Goal: Find specific page/section: Find specific page/section

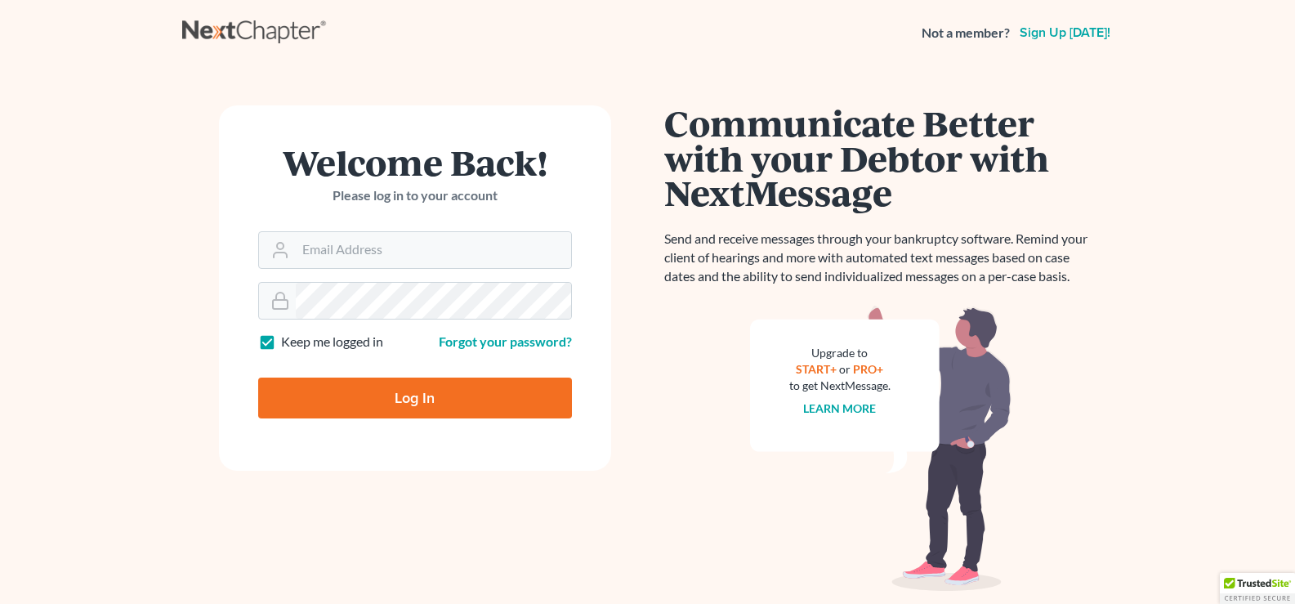
type input "[EMAIL_ADDRESS][DOMAIN_NAME]"
click at [386, 406] on input "Log In" at bounding box center [415, 398] width 314 height 41
type input "Thinking..."
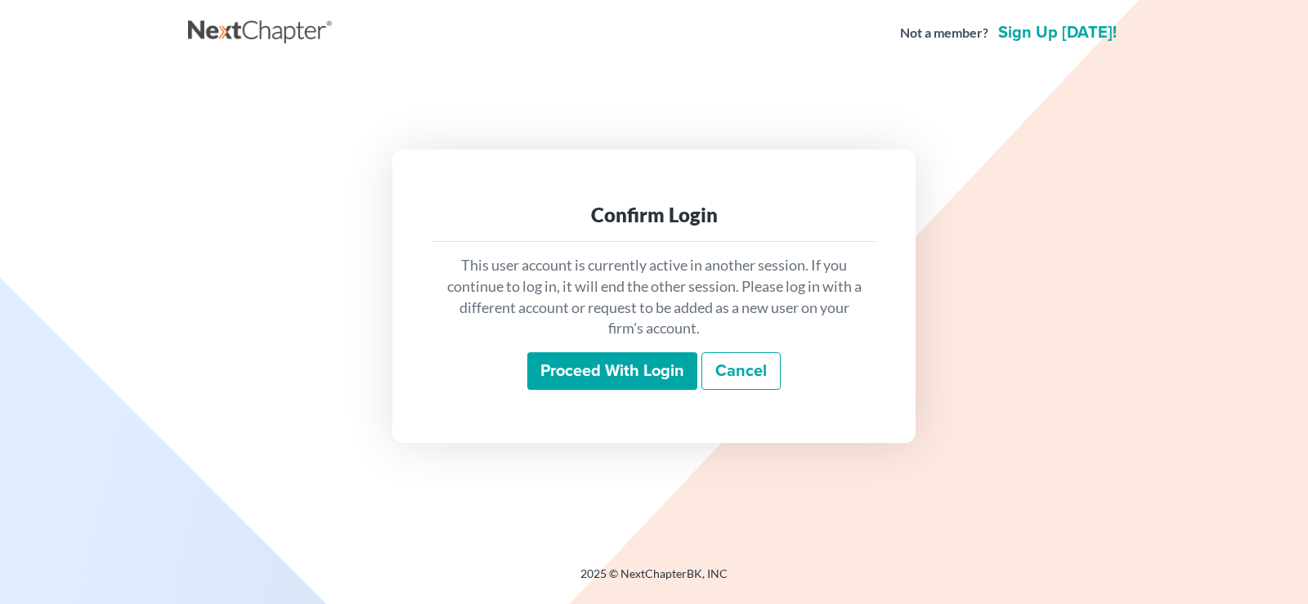
click at [603, 368] on input "Proceed with login" at bounding box center [612, 371] width 170 height 38
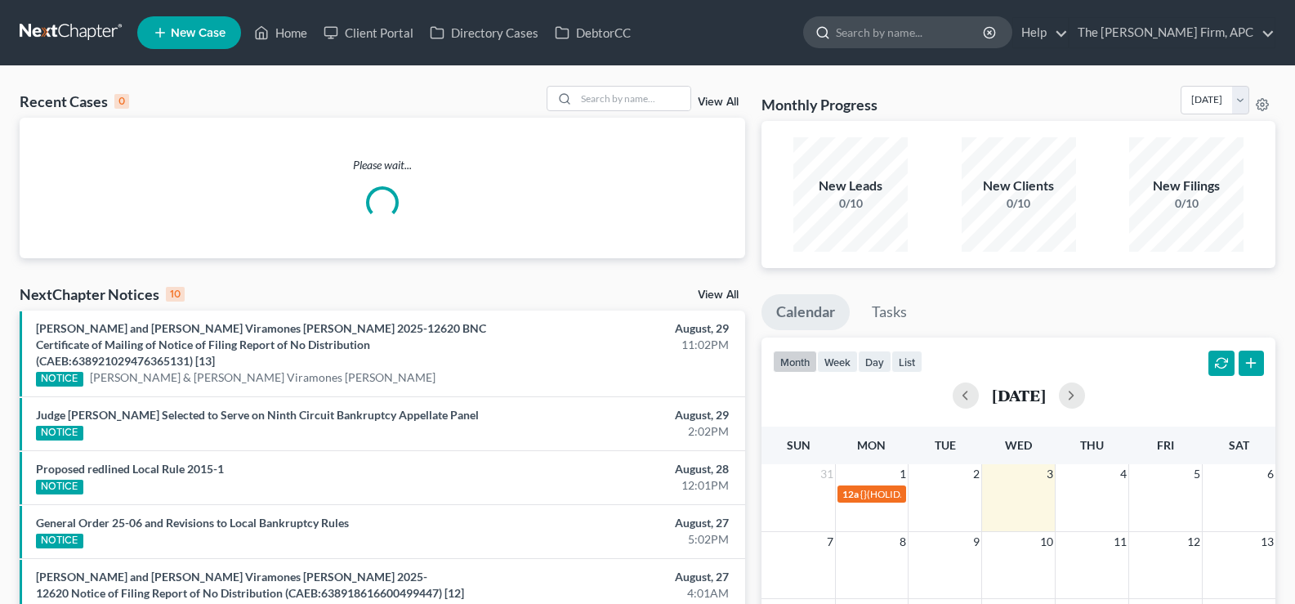
click at [954, 37] on input "search" at bounding box center [911, 32] width 150 height 30
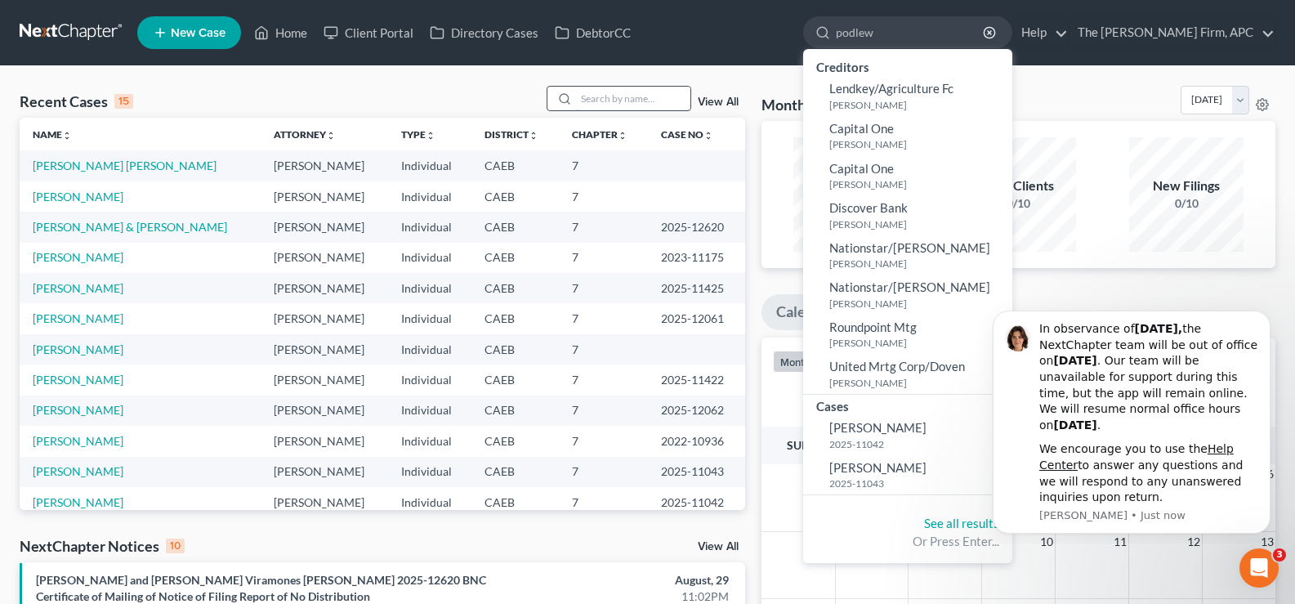
type input "podlew"
click at [634, 102] on input "search" at bounding box center [633, 99] width 114 height 24
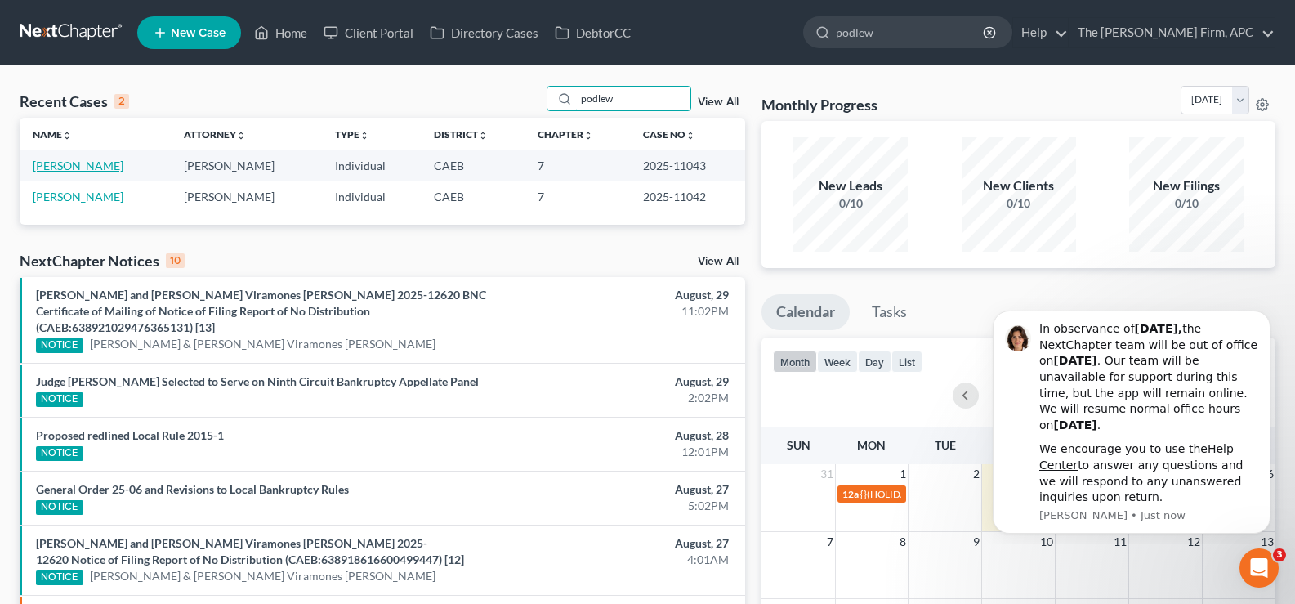
type input "podlew"
click at [83, 170] on link "[PERSON_NAME]" at bounding box center [78, 166] width 91 height 14
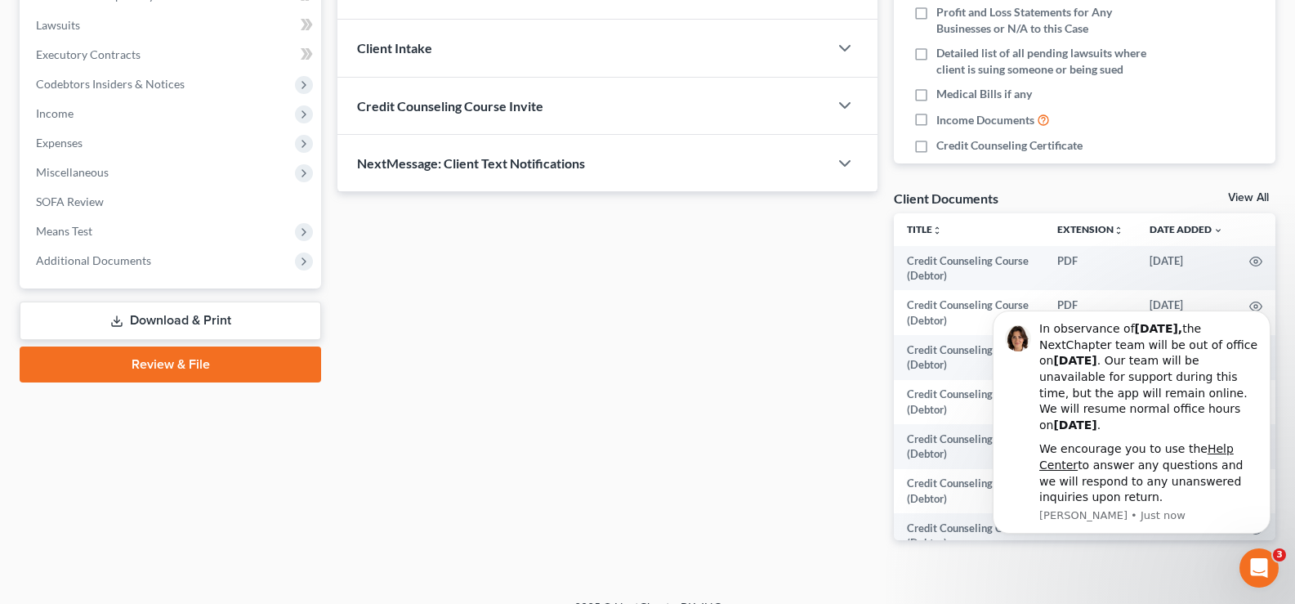
scroll to position [449, 0]
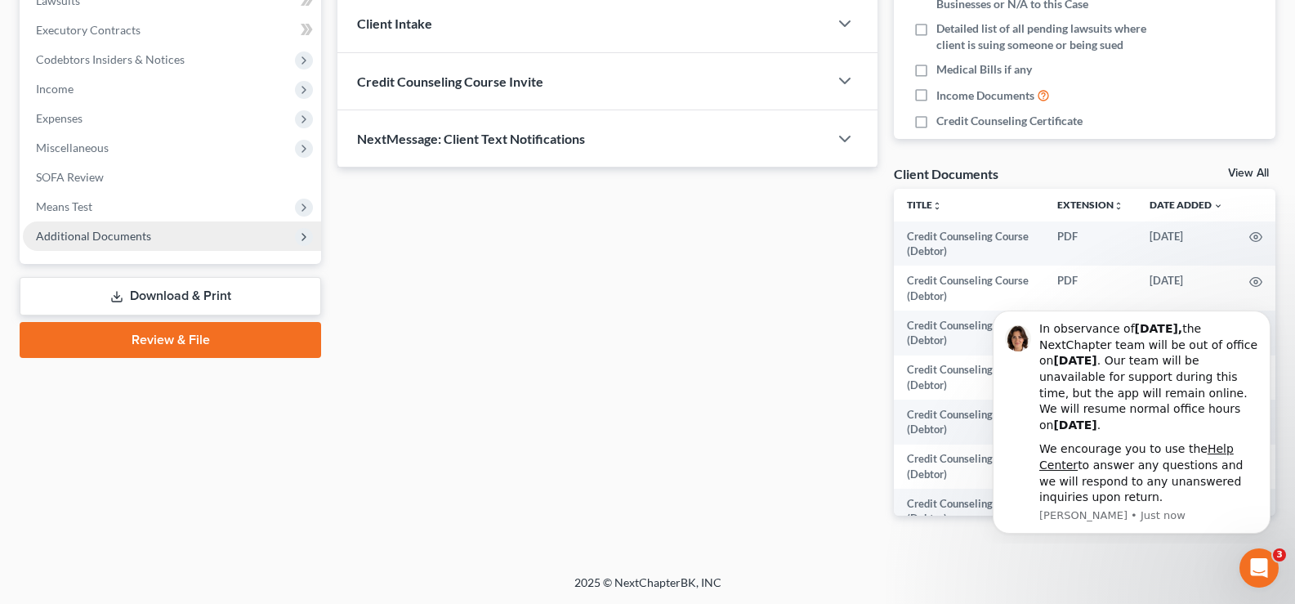
click at [110, 237] on span "Additional Documents" at bounding box center [93, 236] width 115 height 14
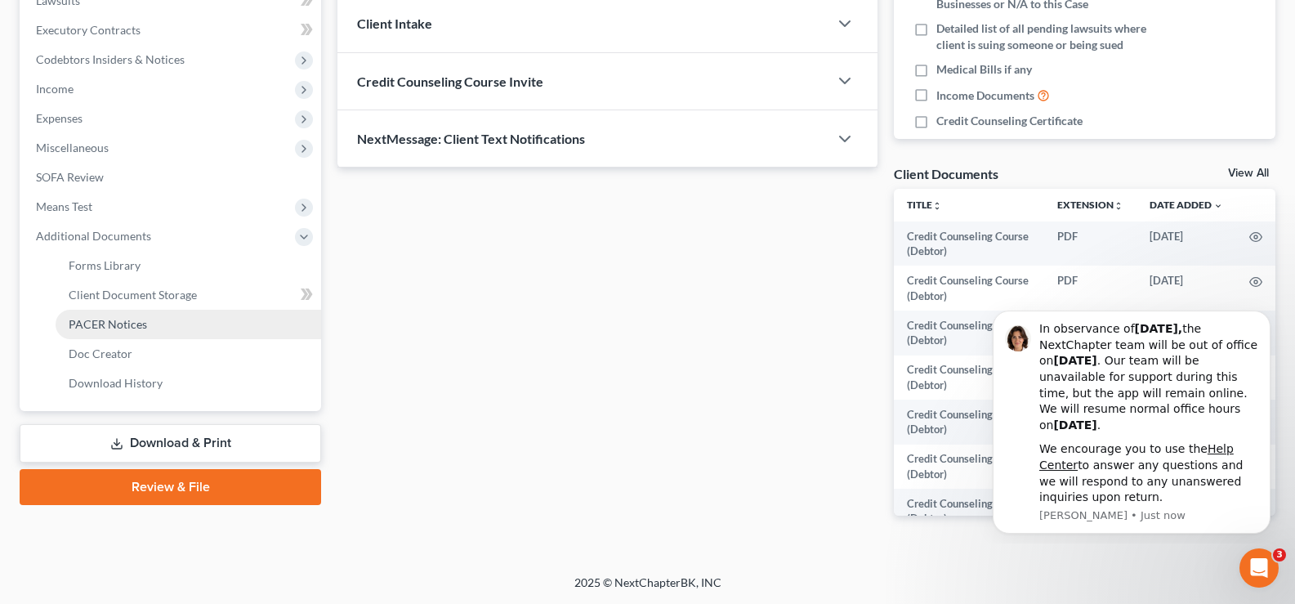
click at [104, 326] on span "PACER Notices" at bounding box center [108, 324] width 78 height 14
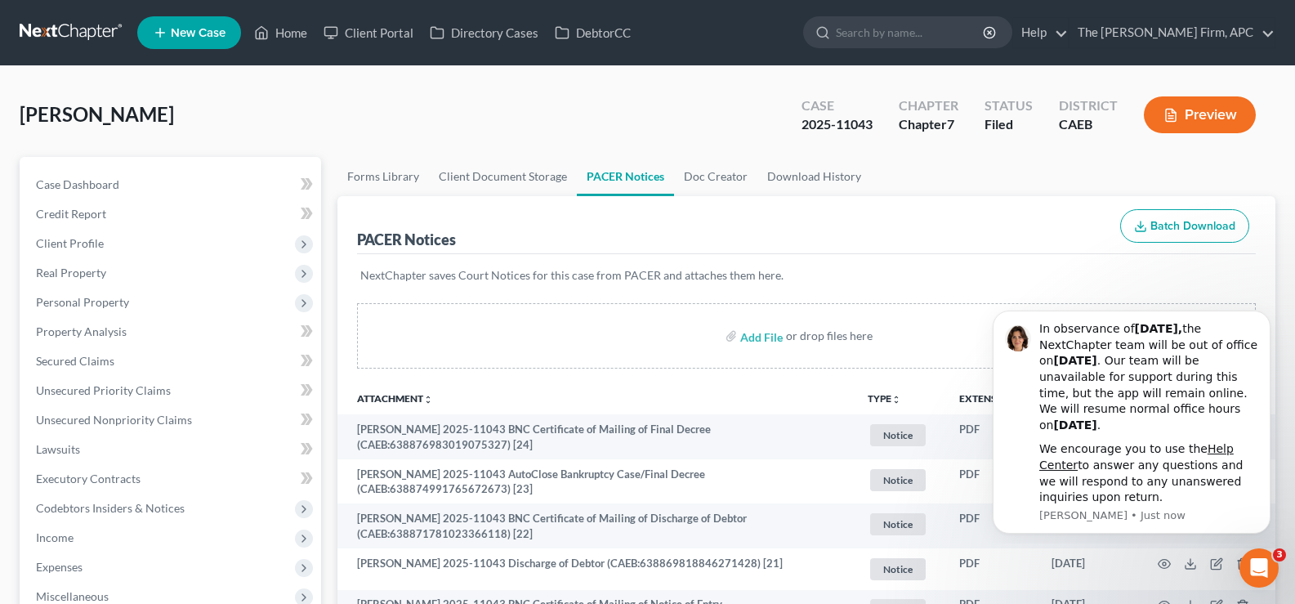
click at [88, 32] on link at bounding box center [72, 32] width 105 height 29
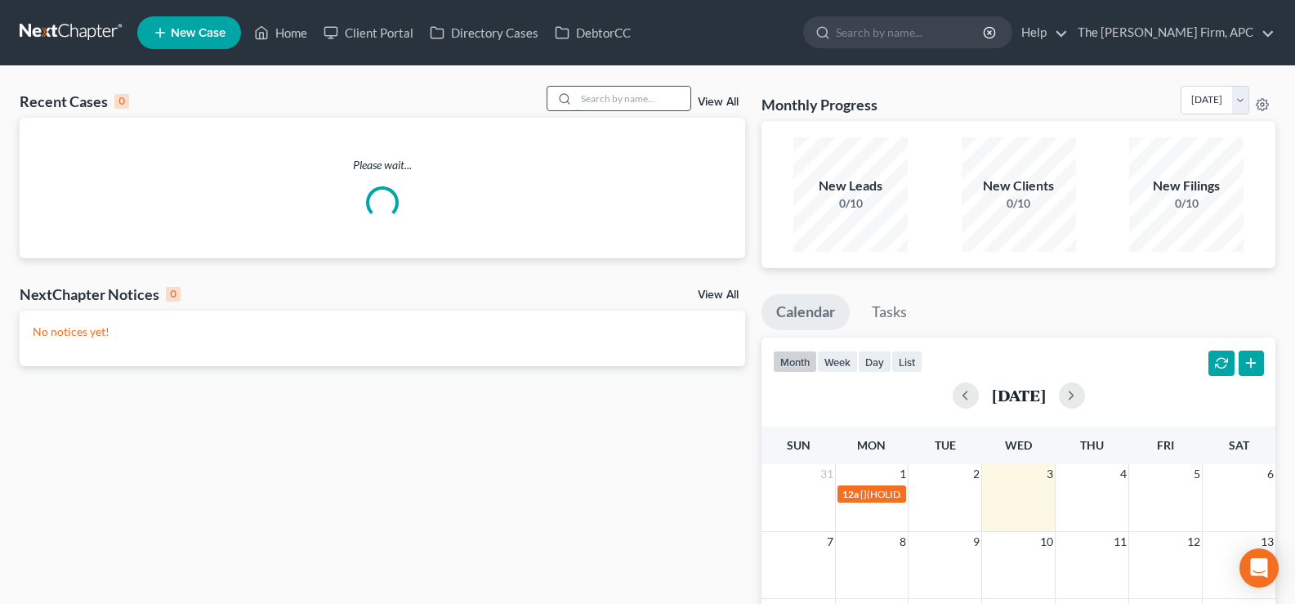
click at [599, 103] on input "search" at bounding box center [633, 99] width 114 height 24
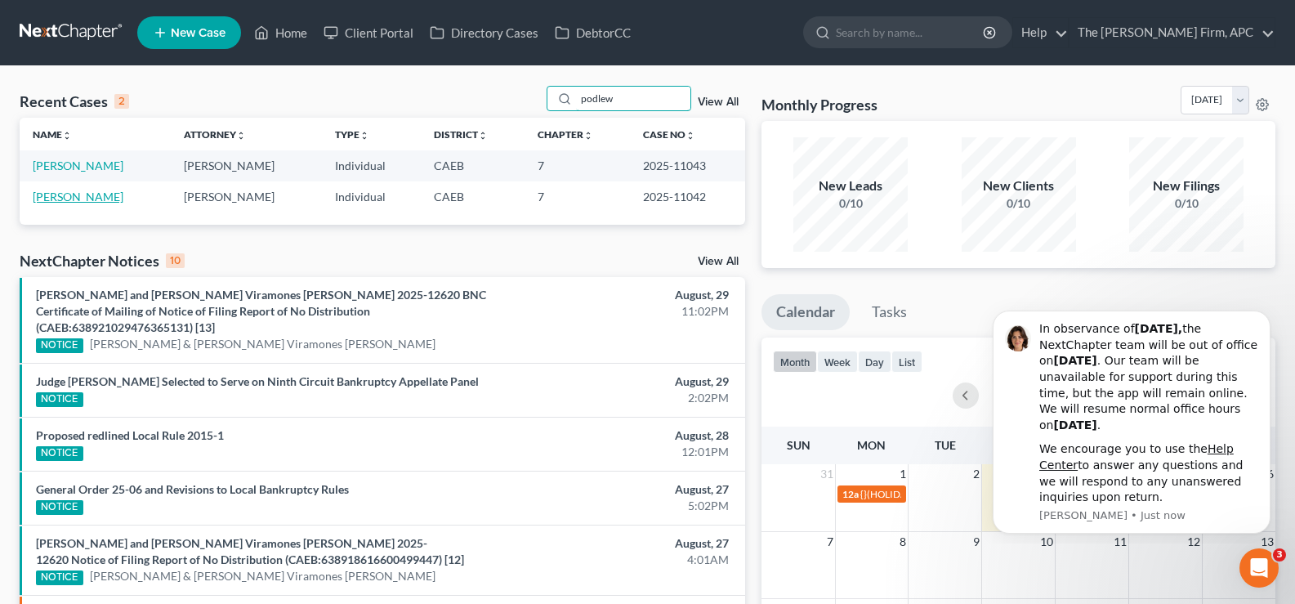
type input "podlew"
click at [83, 198] on link "[PERSON_NAME]" at bounding box center [78, 197] width 91 height 14
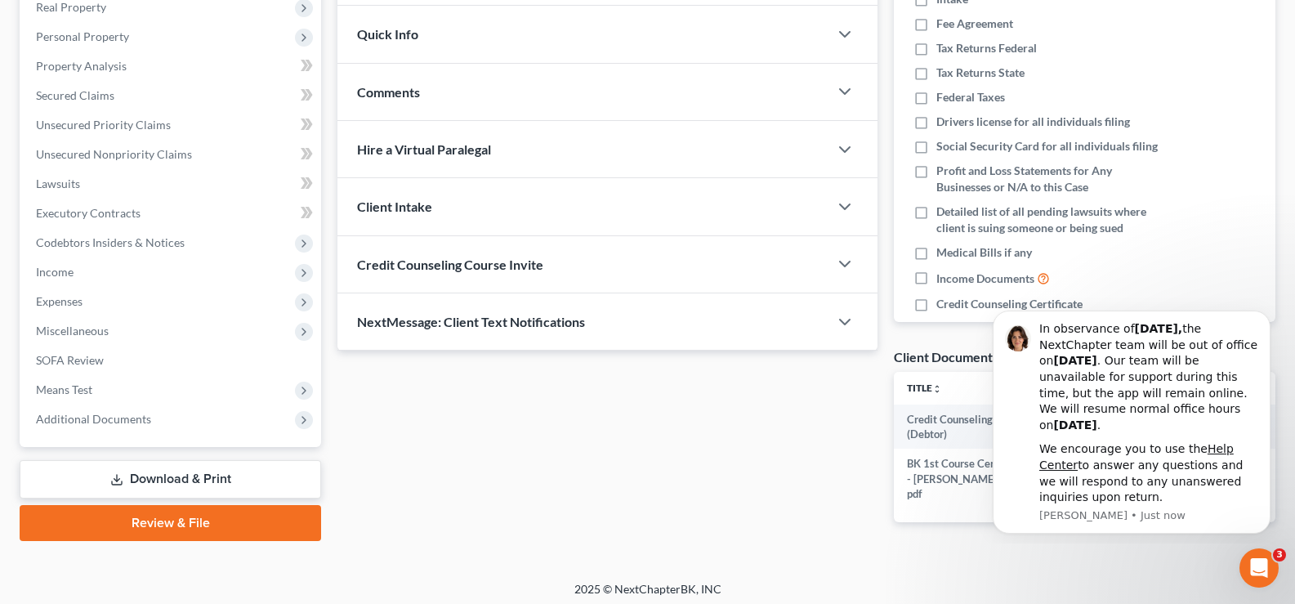
scroll to position [272, 0]
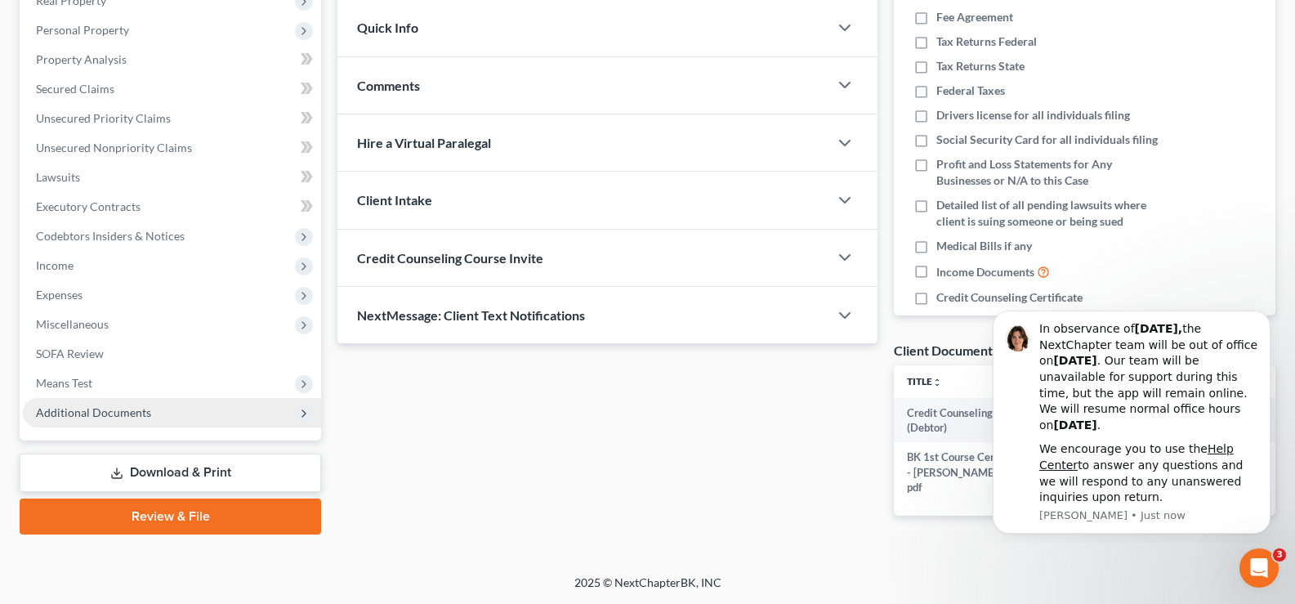
click at [83, 415] on span "Additional Documents" at bounding box center [93, 412] width 115 height 14
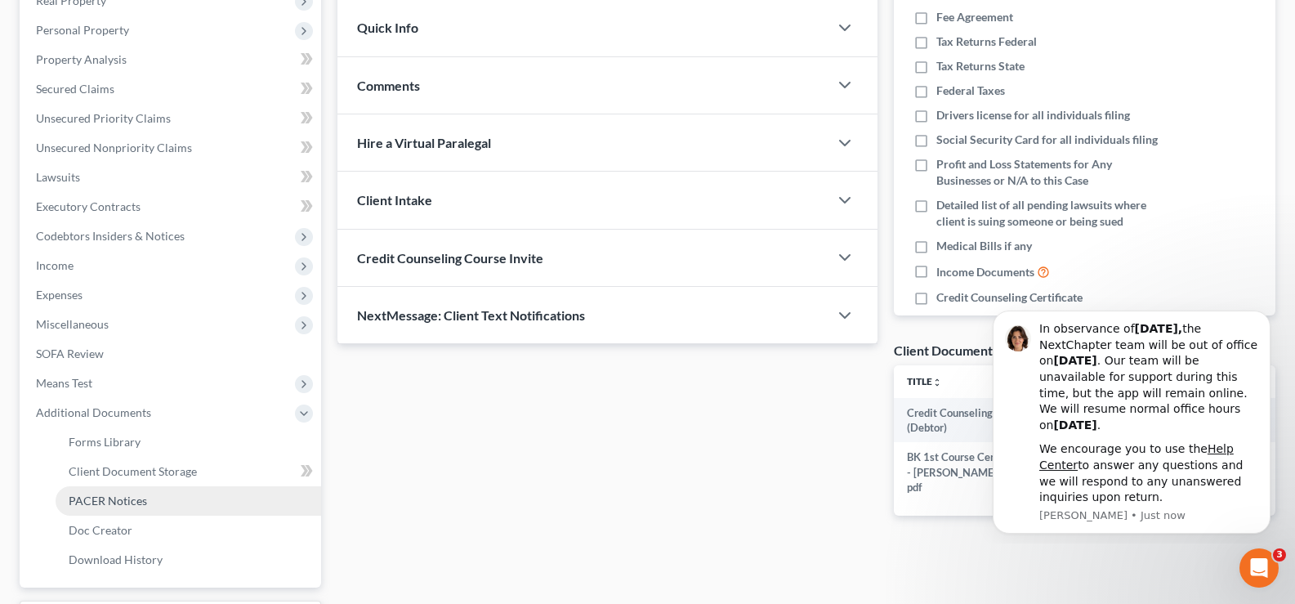
click at [103, 498] on span "PACER Notices" at bounding box center [108, 501] width 78 height 14
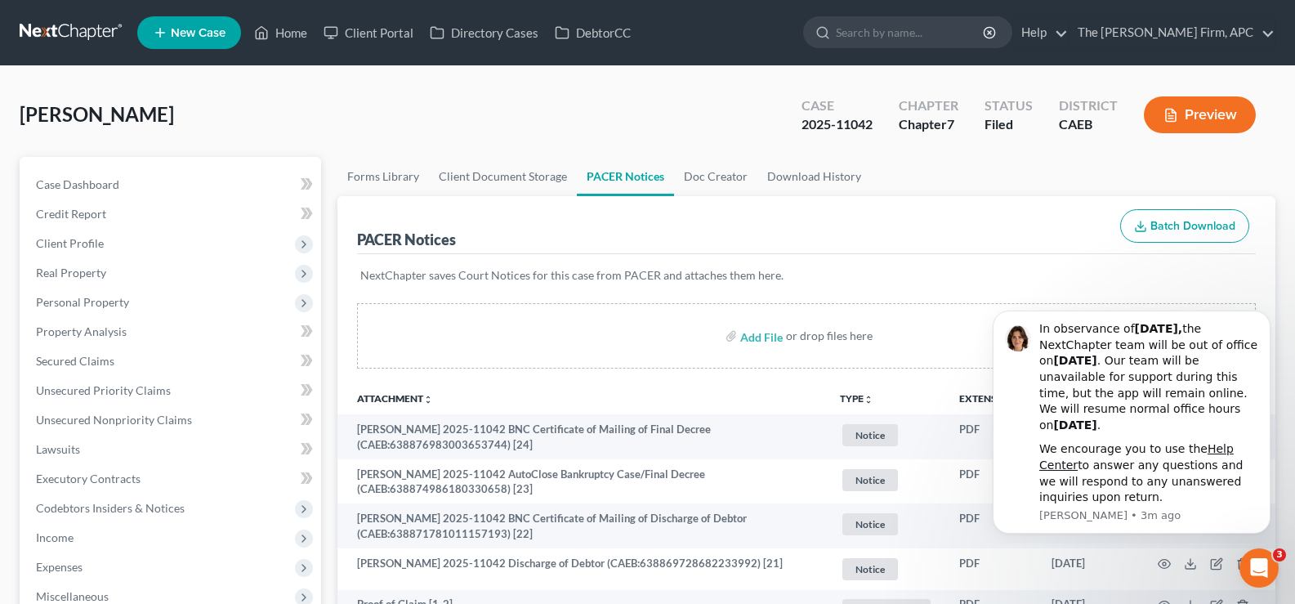
click at [64, 32] on link at bounding box center [72, 32] width 105 height 29
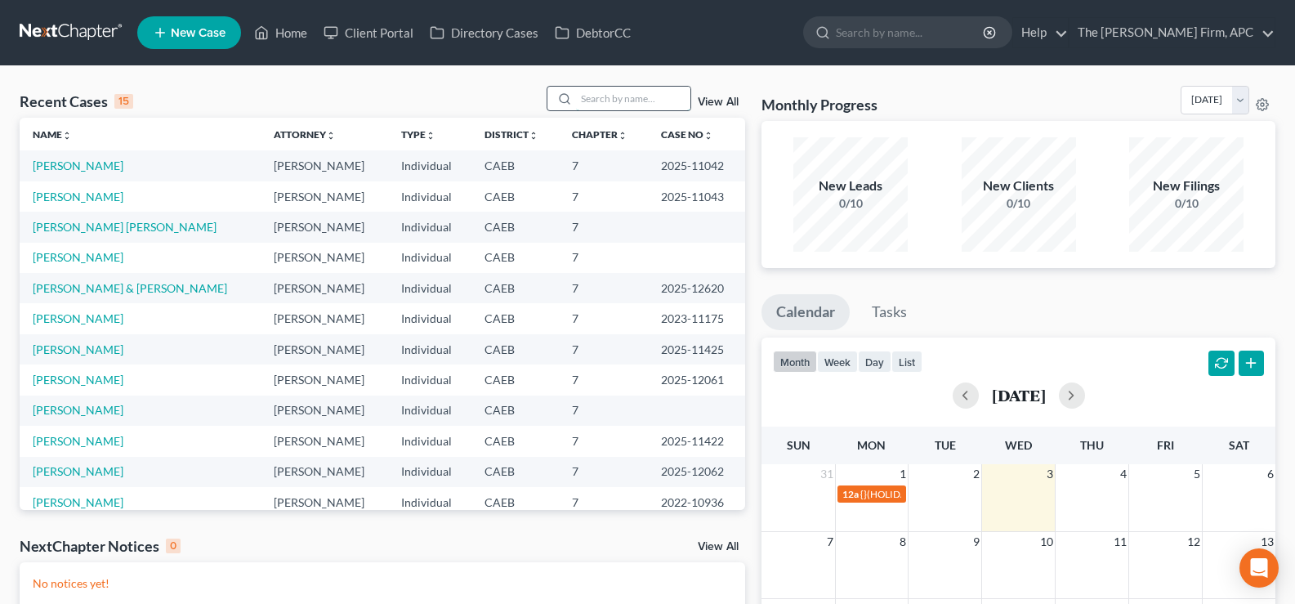
click at [612, 96] on input "search" at bounding box center [633, 99] width 114 height 24
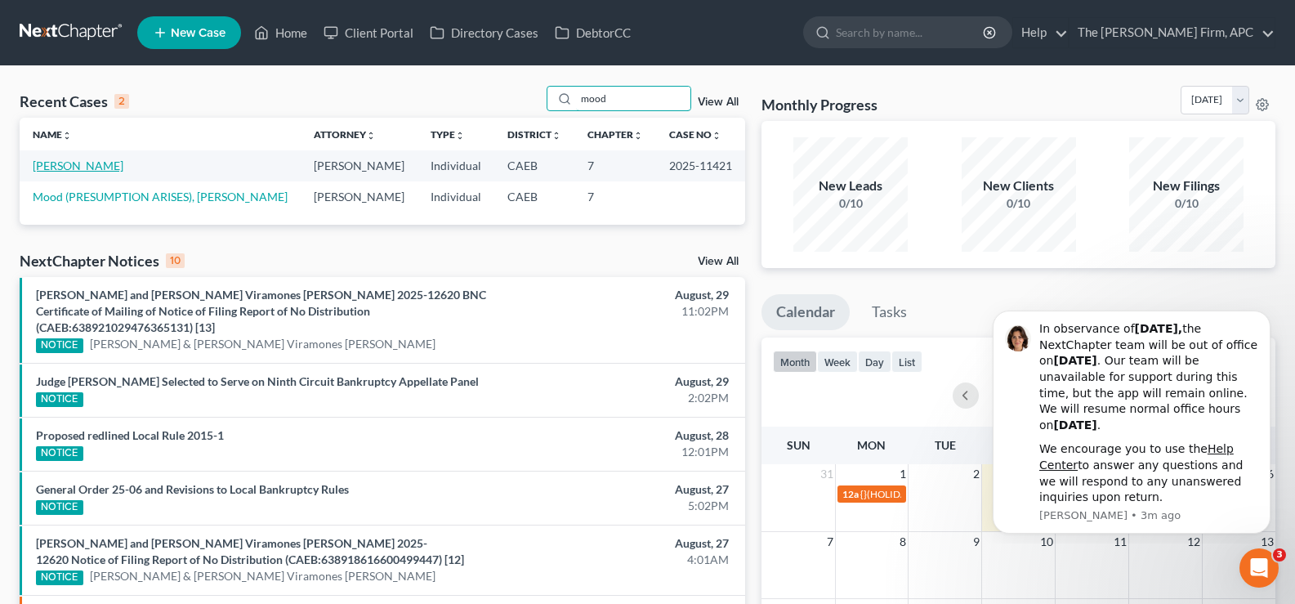
type input "mood"
click at [86, 167] on link "[PERSON_NAME]" at bounding box center [78, 166] width 91 height 14
select select "2"
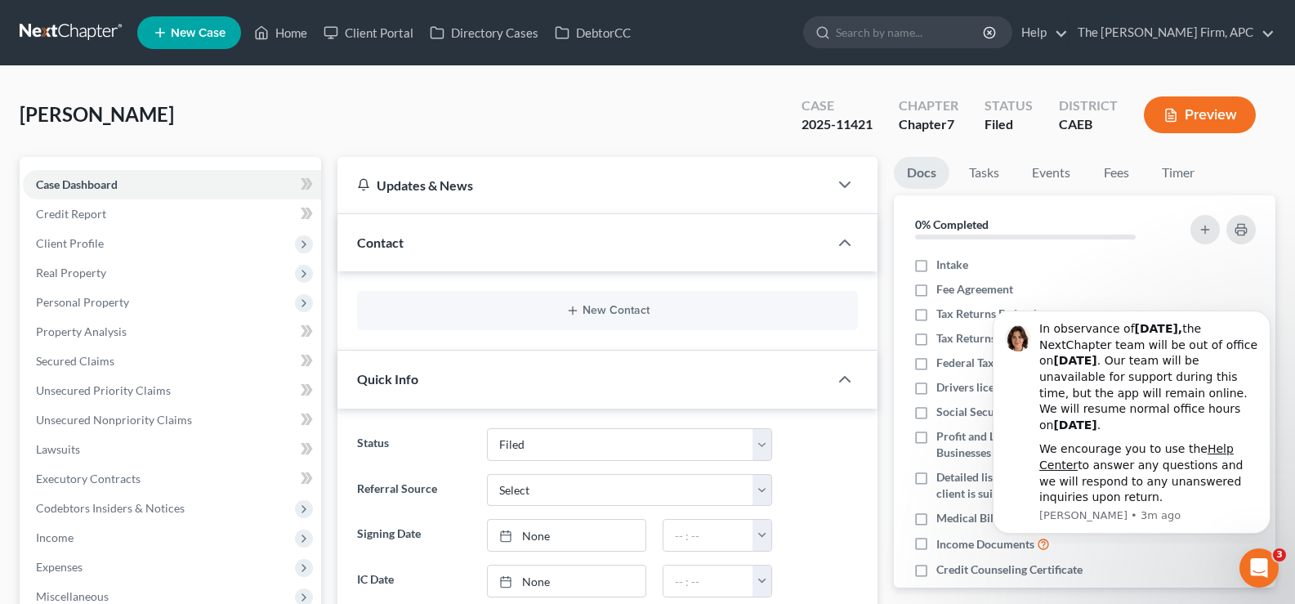
scroll to position [449, 0]
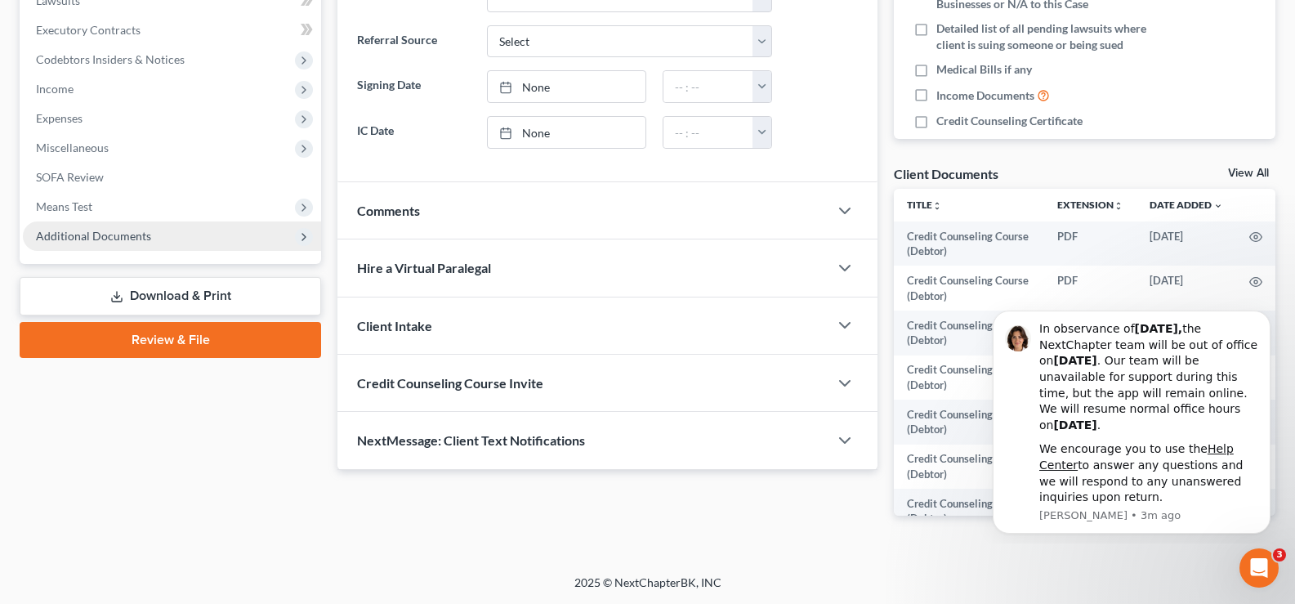
click at [74, 239] on span "Additional Documents" at bounding box center [93, 236] width 115 height 14
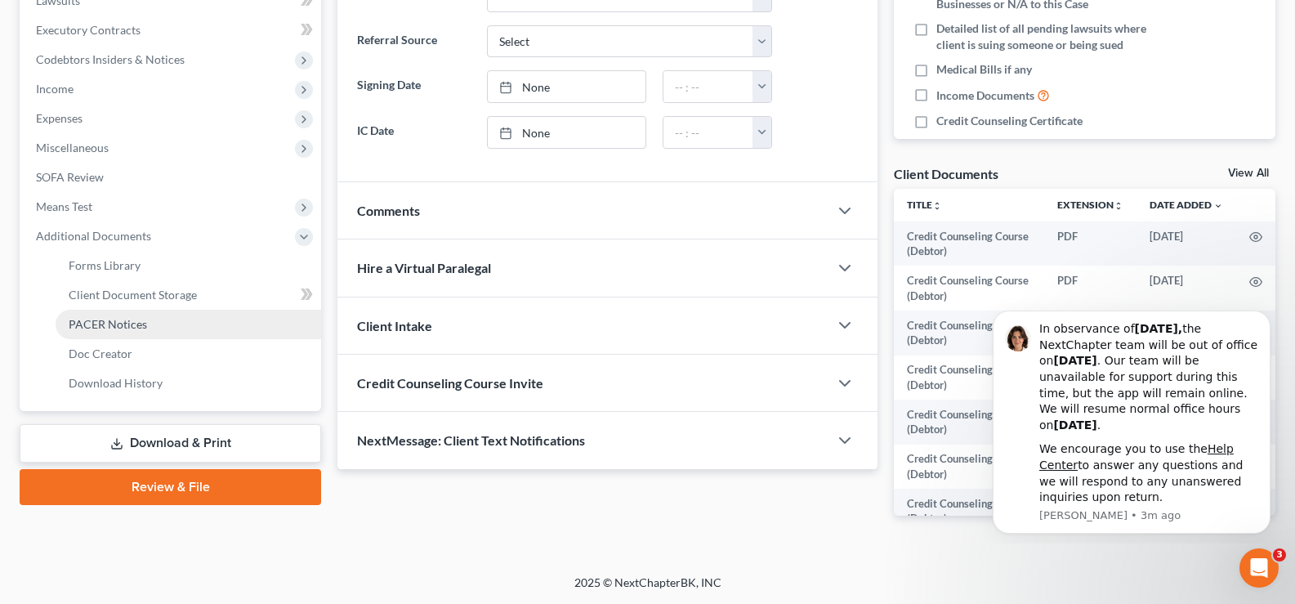
click at [119, 328] on span "PACER Notices" at bounding box center [108, 324] width 78 height 14
